Goal: Register for event/course

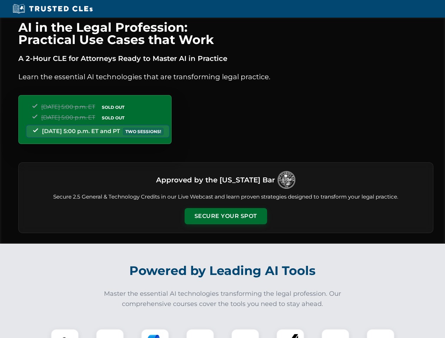
click at [225, 216] on button "Secure Your Spot" at bounding box center [226, 216] width 82 height 16
click at [65, 334] on img at bounding box center [65, 343] width 20 height 20
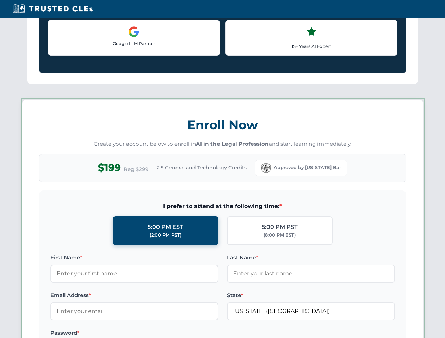
click at [155, 334] on label "Password *" at bounding box center [134, 333] width 168 height 8
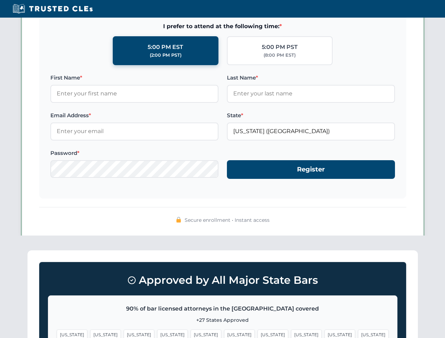
click at [324, 334] on span "[US_STATE]" at bounding box center [339, 335] width 31 height 10
